Goal: Information Seeking & Learning: Learn about a topic

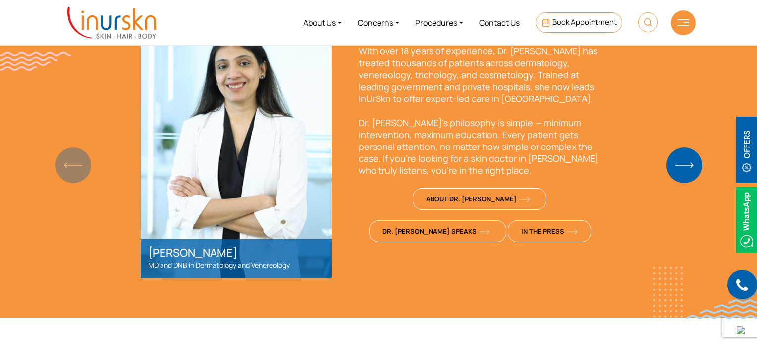
scroll to position [744, 0]
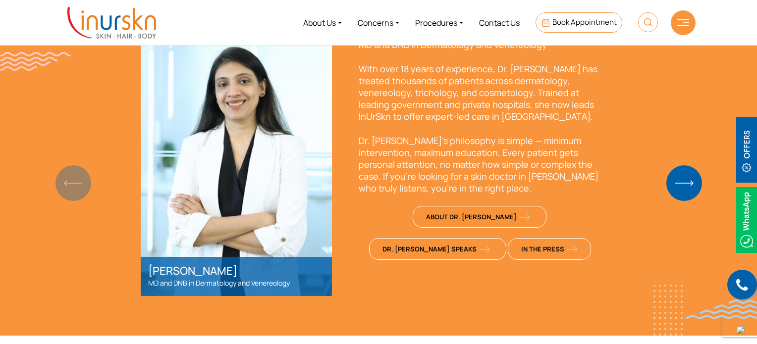
click at [262, 197] on img "1 / 2" at bounding box center [236, 160] width 191 height 273
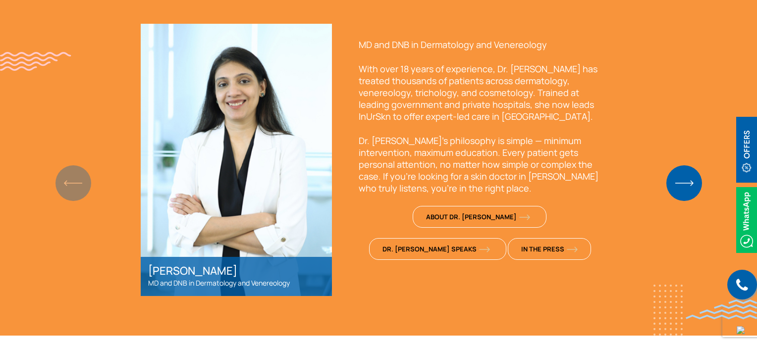
click at [218, 208] on img "1 / 2" at bounding box center [236, 160] width 191 height 273
click at [90, 170] on div "Meet Dr. Sejal & InUrSkn Team Dr. Sejal Saheta MD and DNB in Dermatology and Ve…" at bounding box center [378, 130] width 634 height 332
click at [82, 179] on div "Meet Dr. Sejal & InUrSkn Team Dr. Sejal Saheta MD and DNB in Dermatology and Ve…" at bounding box center [378, 130] width 634 height 332
click at [696, 182] on img "Next slide" at bounding box center [685, 184] width 36 height 36
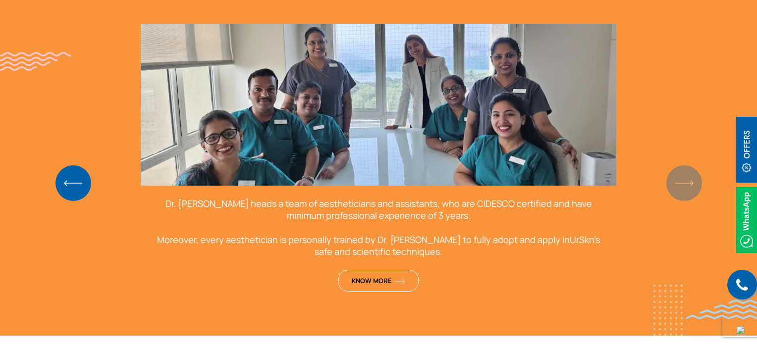
click at [696, 182] on section "Meet Dr. Sejal & InUrSkn Team Dr. Sejal Saheta MD and DNB in Dermatology and Ve…" at bounding box center [378, 130] width 757 height 411
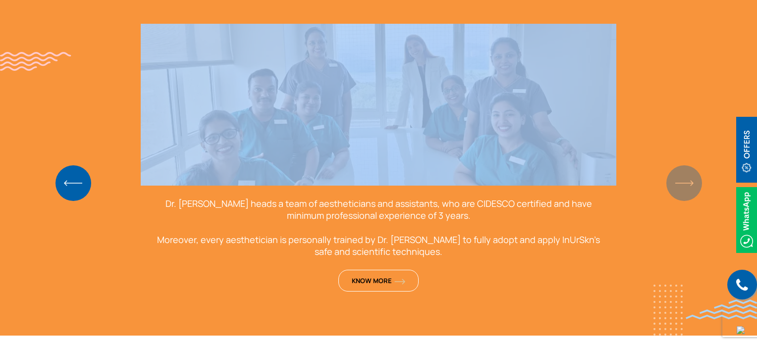
click at [696, 182] on section "Meet Dr. Sejal & InUrSkn Team Dr. Sejal Saheta MD and DNB in Dermatology and Ve…" at bounding box center [378, 130] width 757 height 411
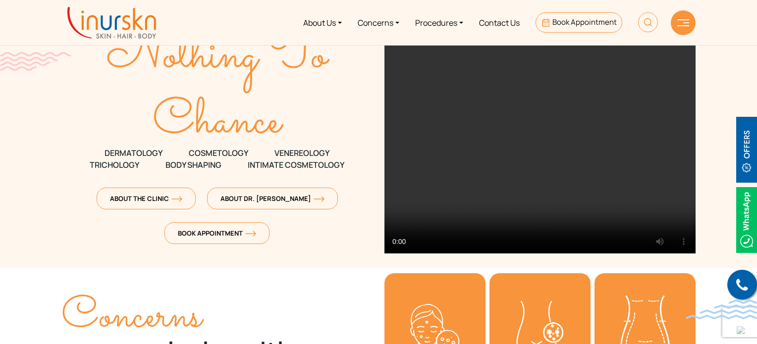
scroll to position [99, 0]
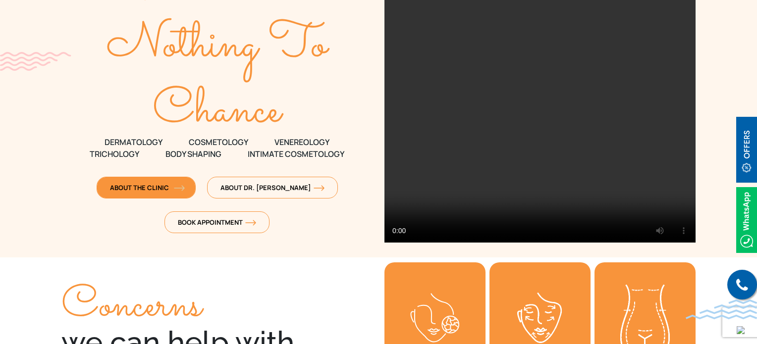
click at [182, 191] on span "About The Clinic" at bounding box center [146, 187] width 72 height 9
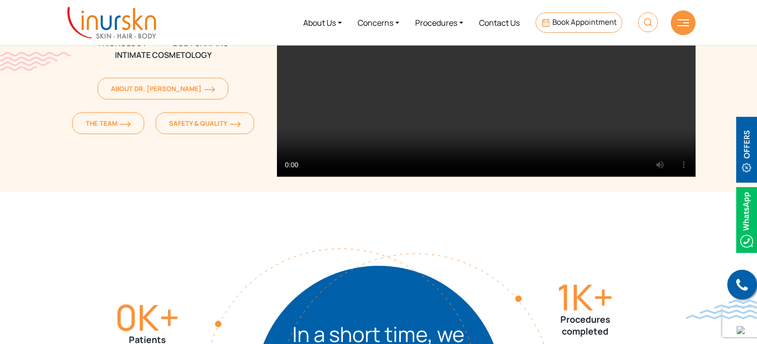
scroll to position [149, 0]
